Goal: Task Accomplishment & Management: Manage account settings

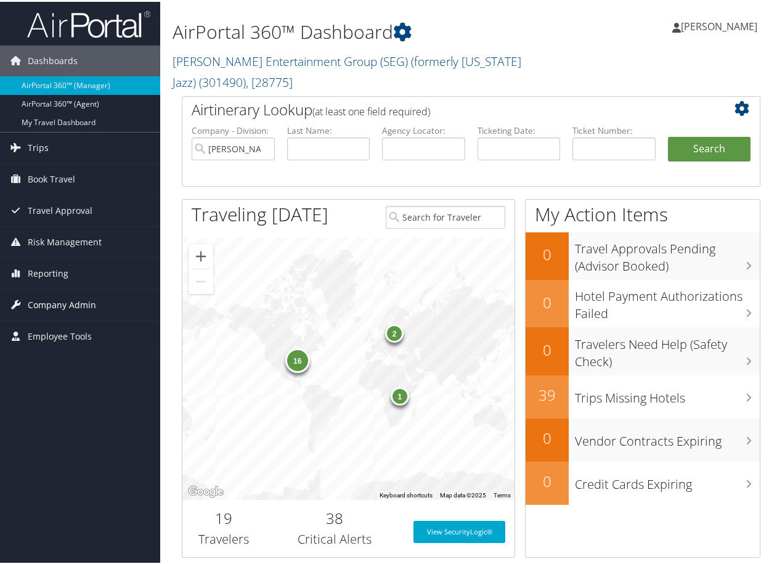
click at [79, 307] on span "Company Admin" at bounding box center [62, 303] width 68 height 31
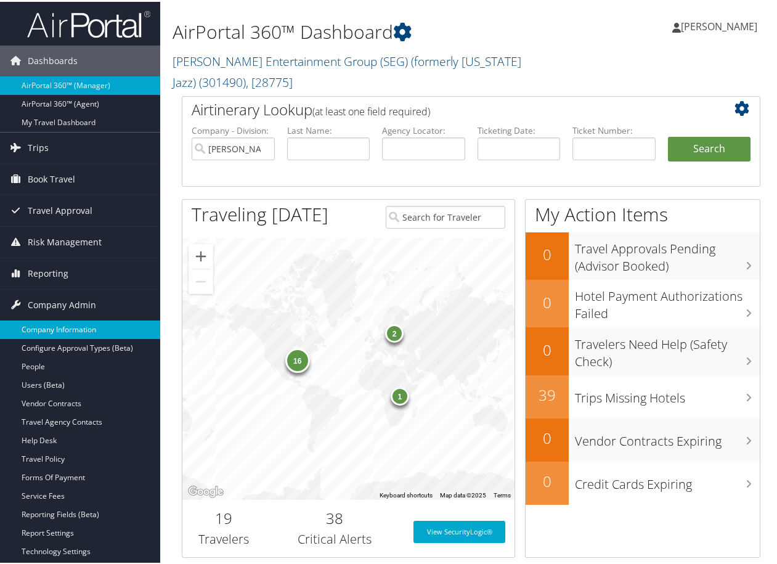
click at [60, 328] on link "Company Information" at bounding box center [80, 327] width 160 height 18
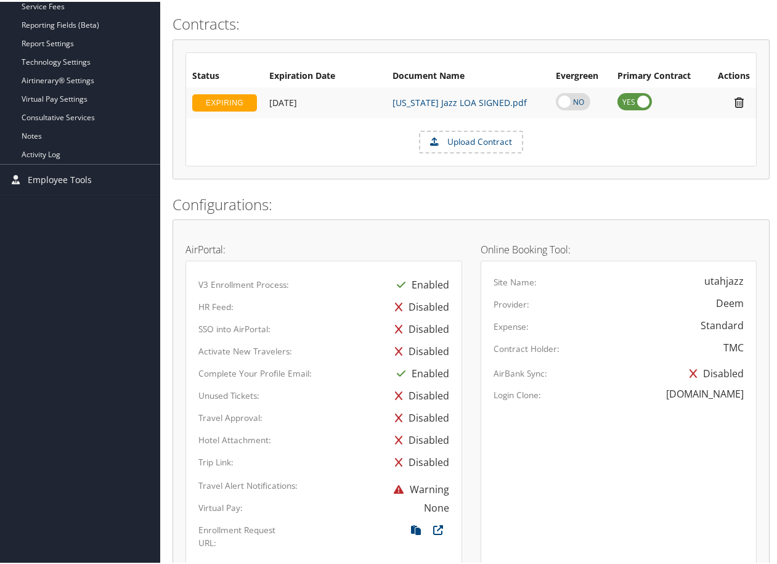
scroll to position [554, 0]
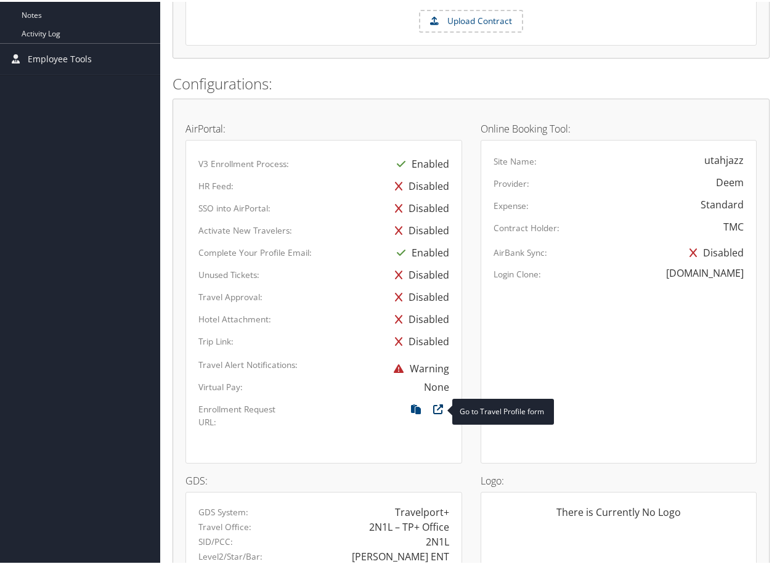
click at [434, 402] on icon at bounding box center [438, 410] width 22 height 16
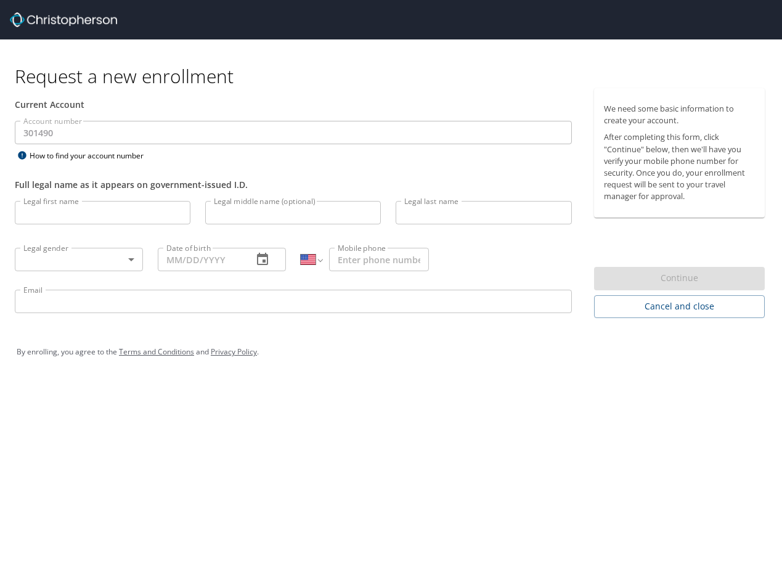
select select "US"
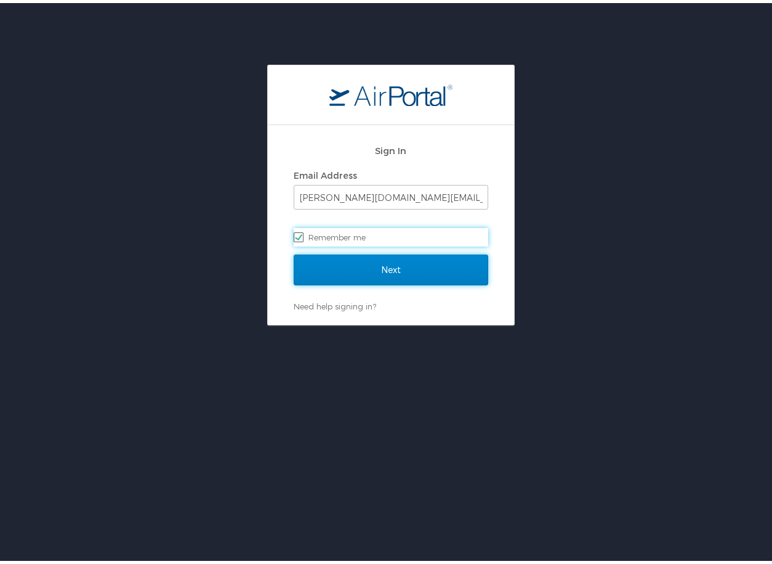
click at [378, 272] on input "Next" at bounding box center [391, 266] width 195 height 31
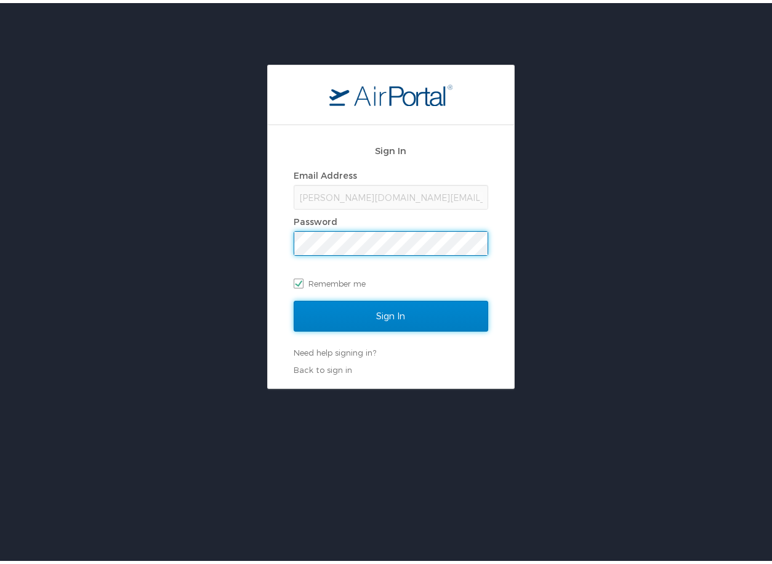
click at [373, 307] on input "Sign In" at bounding box center [391, 313] width 195 height 31
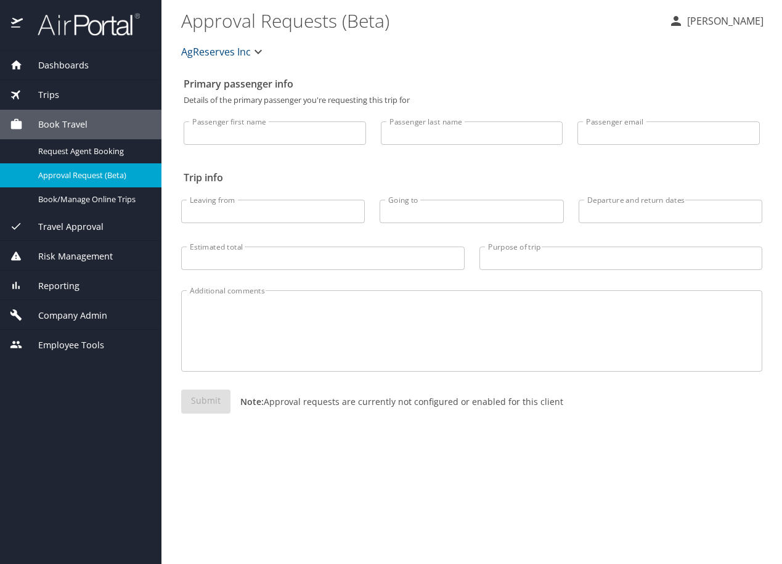
click at [243, 54] on span "AgReserves Inc" at bounding box center [216, 51] width 70 height 17
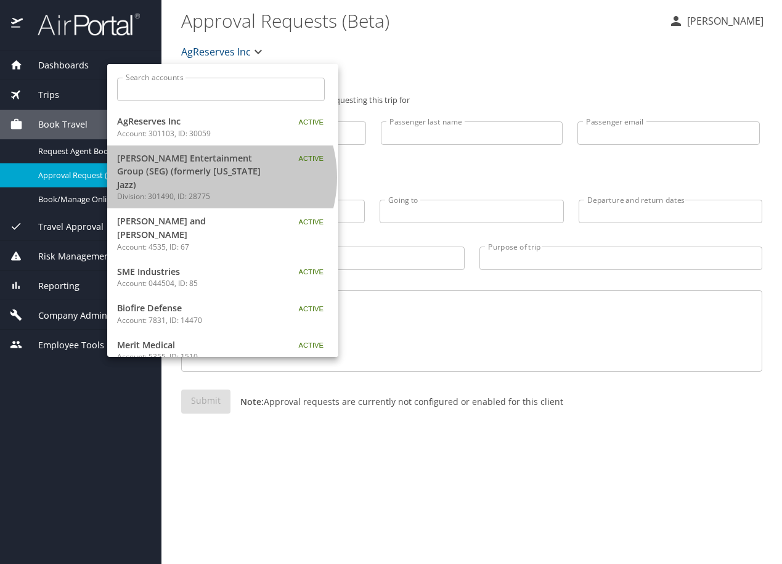
click at [210, 191] on p "Division: 301490, ID: 28775" at bounding box center [194, 196] width 154 height 11
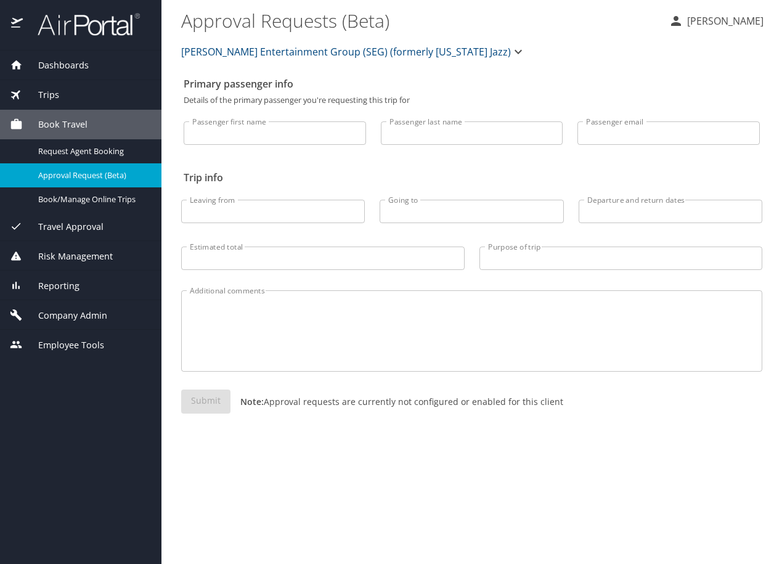
click at [89, 313] on span "Company Admin" at bounding box center [65, 316] width 84 height 14
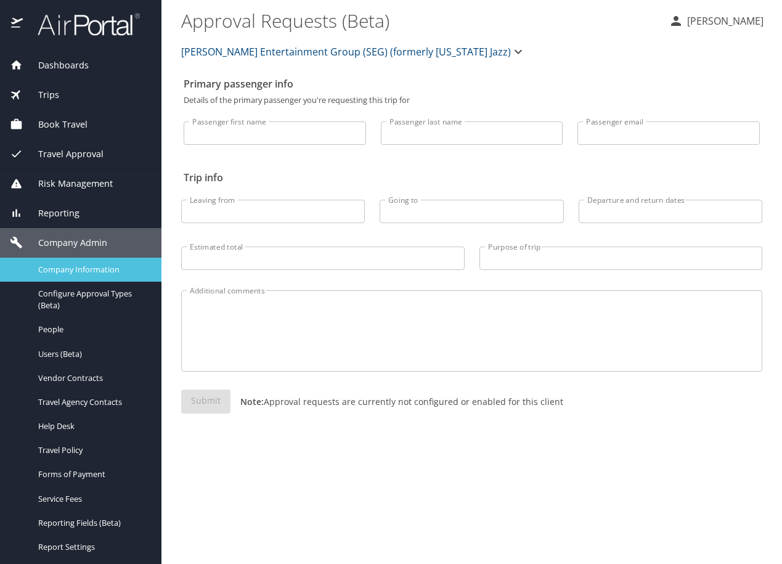
click at [86, 267] on span "Company Information" at bounding box center [92, 270] width 108 height 12
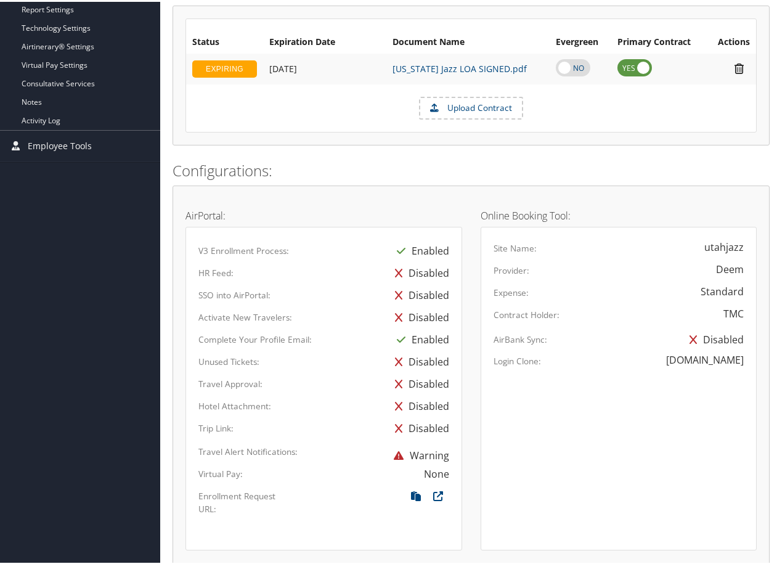
scroll to position [554, 0]
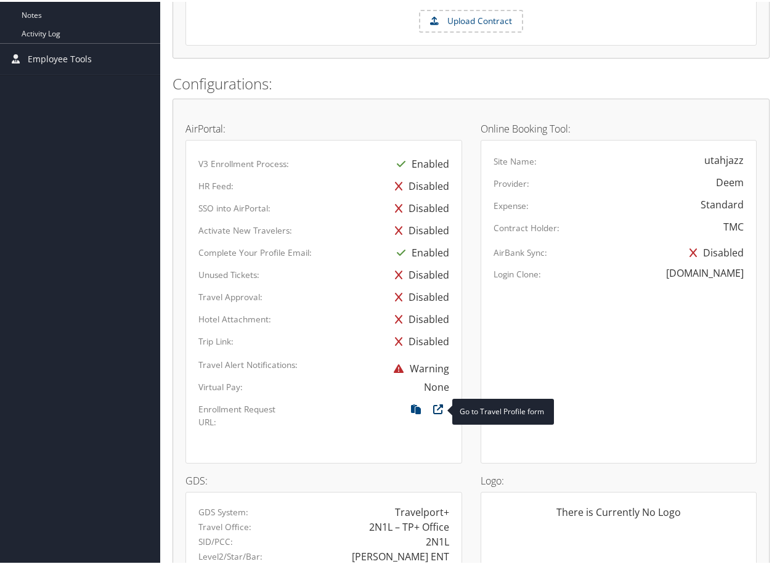
click at [434, 402] on icon at bounding box center [438, 410] width 22 height 16
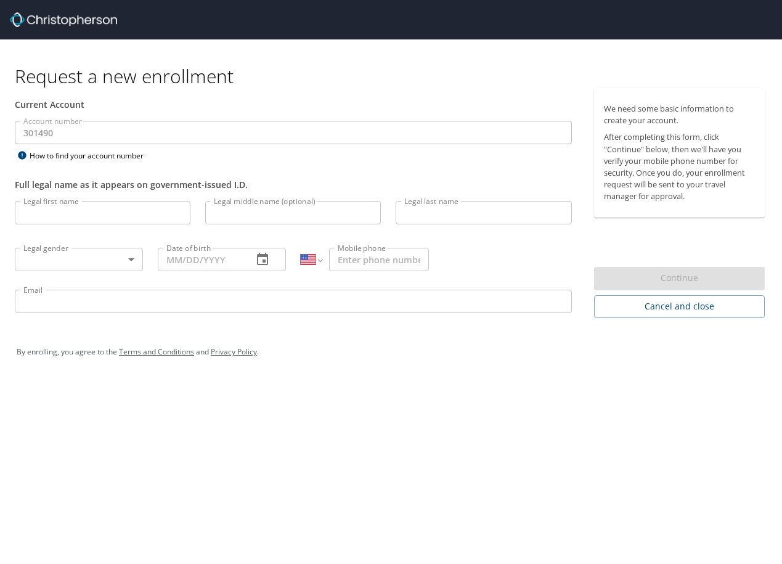
select select "US"
